Goal: Task Accomplishment & Management: Manage account settings

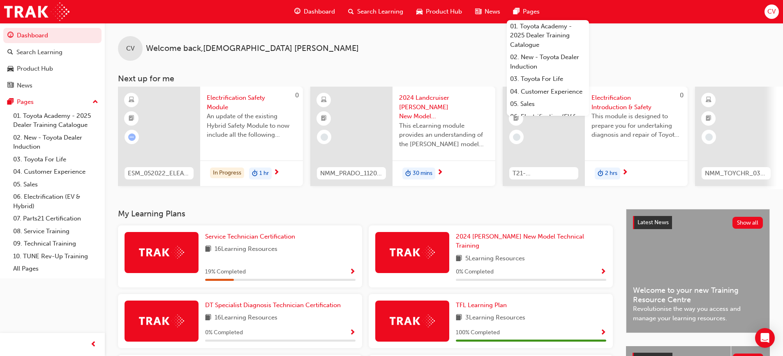
click at [771, 15] on span "CV" at bounding box center [772, 11] width 8 height 9
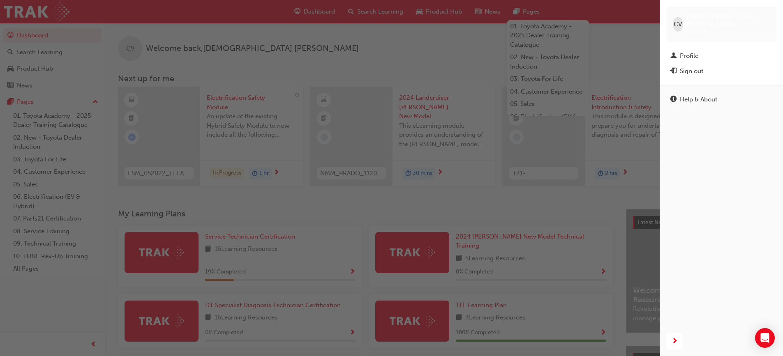
click at [691, 67] on div "Sign out" at bounding box center [691, 71] width 23 height 9
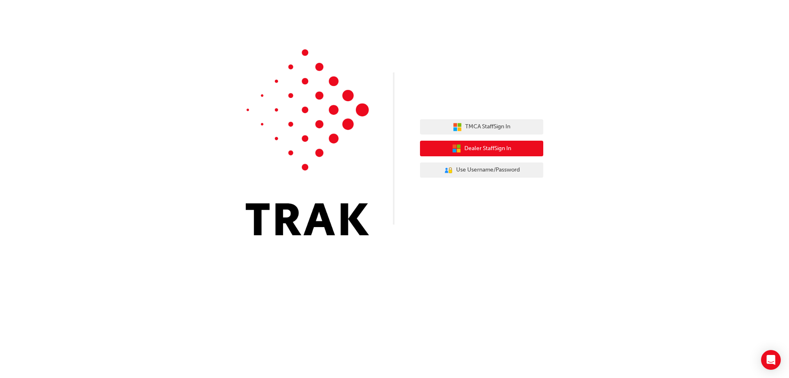
click at [488, 147] on span "Dealer Staff Sign In" at bounding box center [488, 148] width 47 height 9
click at [468, 153] on button "Dealer Staff Sign In" at bounding box center [481, 149] width 123 height 16
